Goal: Find specific page/section

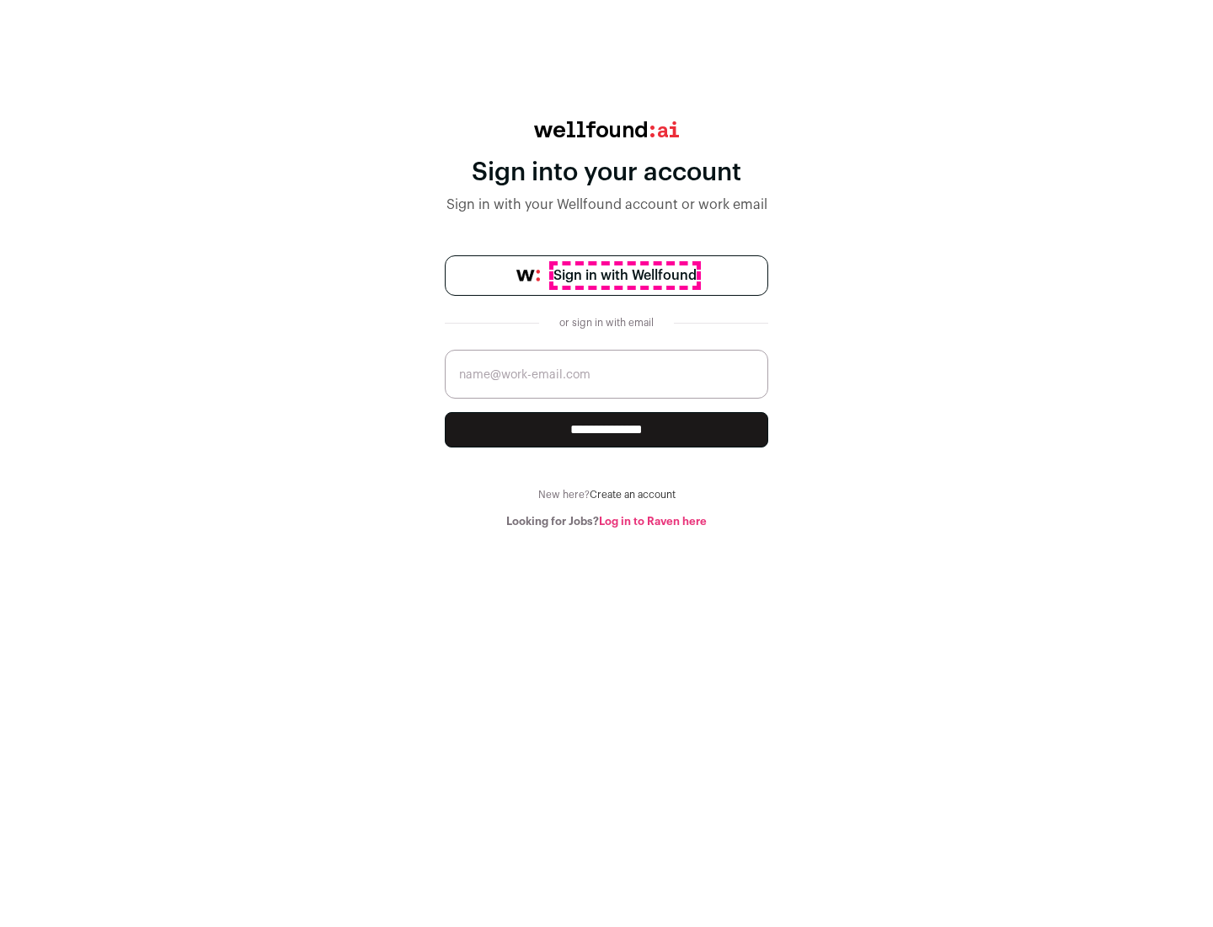
click at [624, 276] on span "Sign in with Wellfound" at bounding box center [625, 275] width 143 height 20
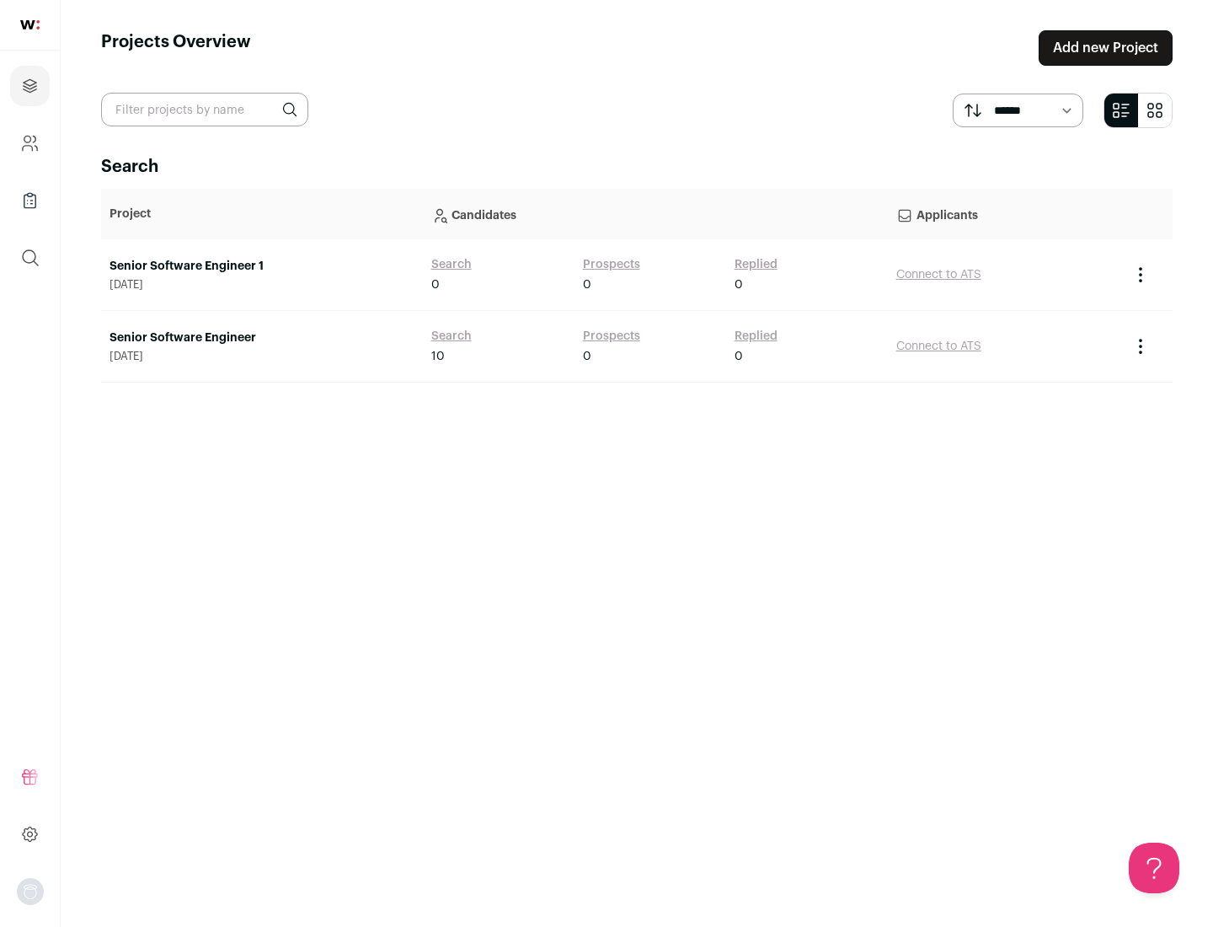
click at [261, 338] on link "Senior Software Engineer" at bounding box center [262, 337] width 305 height 17
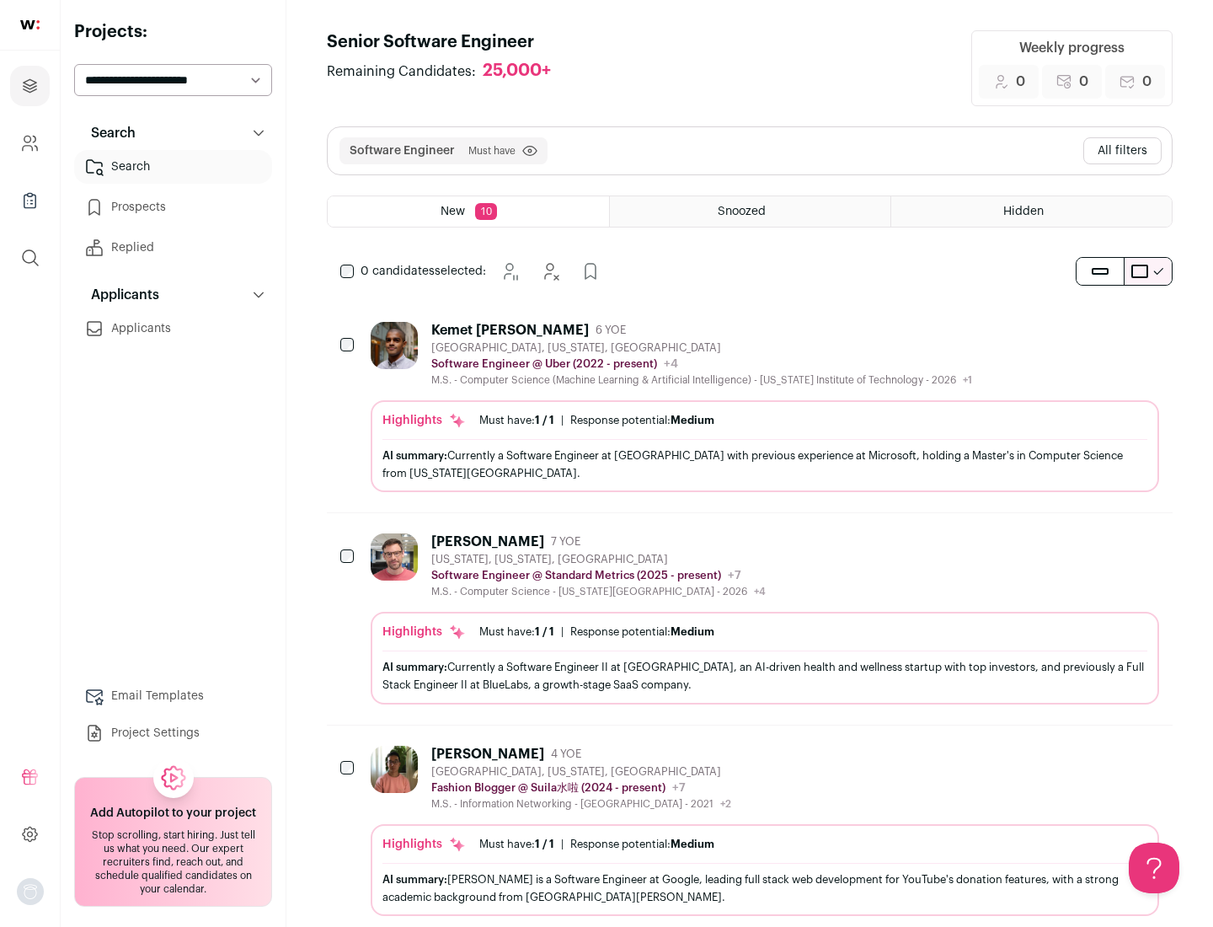
click at [750, 407] on div "Highlights Must have: 1 / 1 How many must haves have been fulfilled? | Response…" at bounding box center [765, 446] width 789 height 92
